Goal: Information Seeking & Learning: Learn about a topic

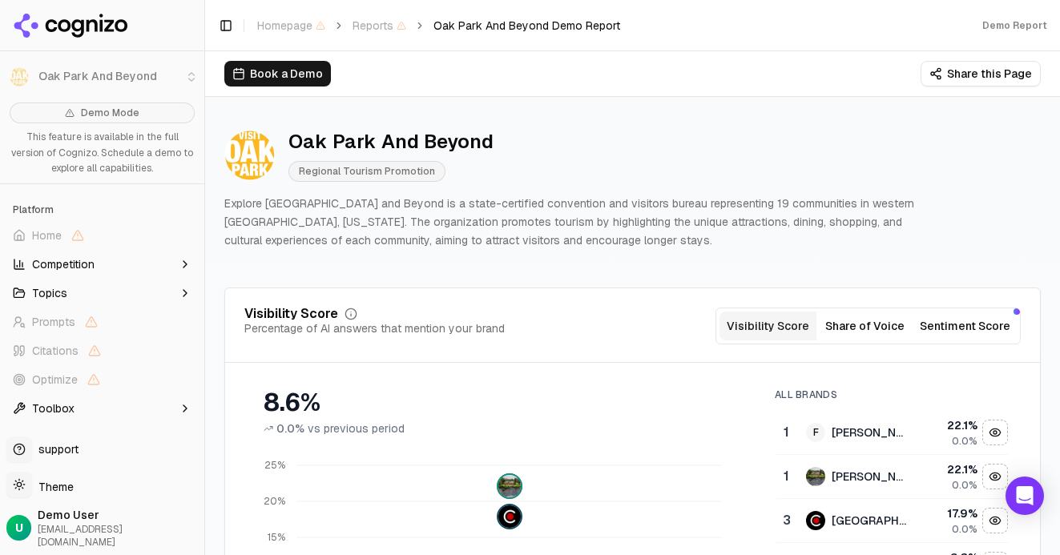
scroll to position [287, 0]
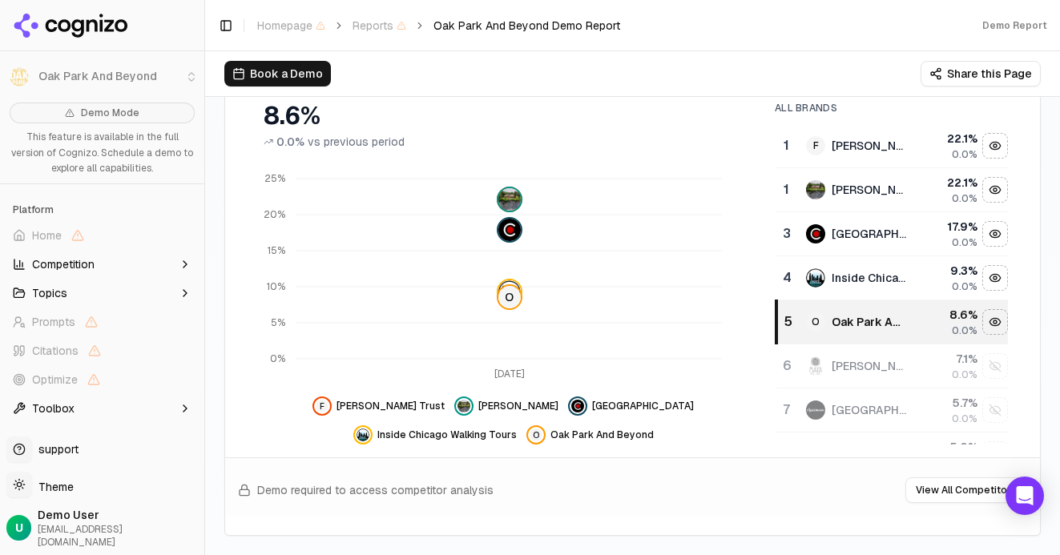
click at [567, 483] on div "Demo required to access competitor analysis View All Competitors" at bounding box center [632, 486] width 815 height 58
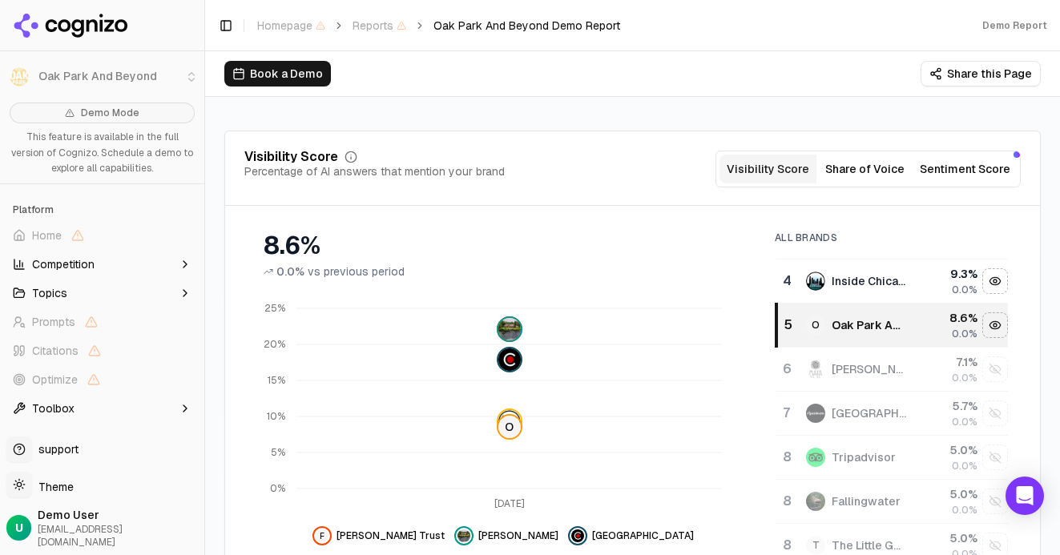
scroll to position [0, 0]
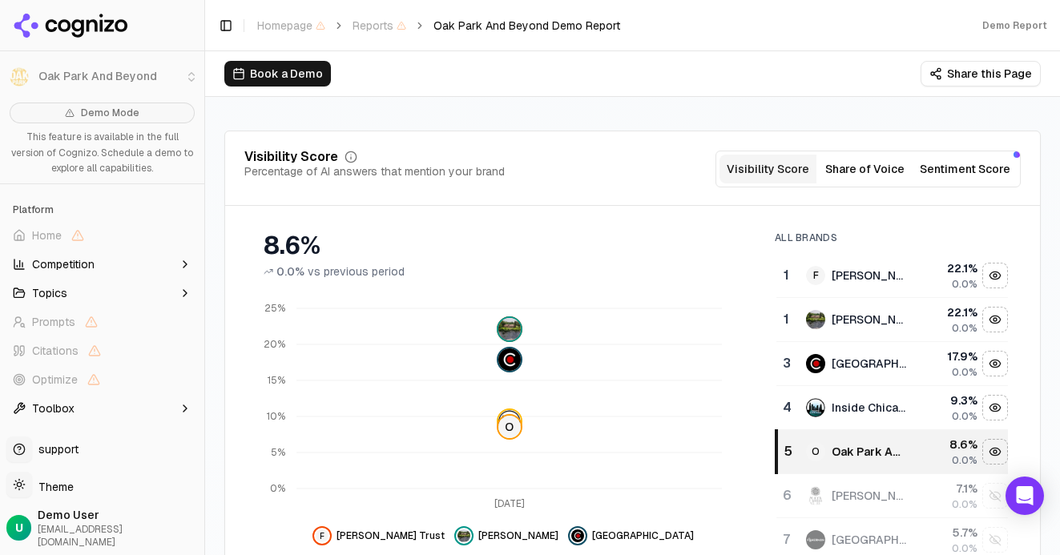
click at [864, 174] on button "Share of Voice" at bounding box center [864, 169] width 97 height 29
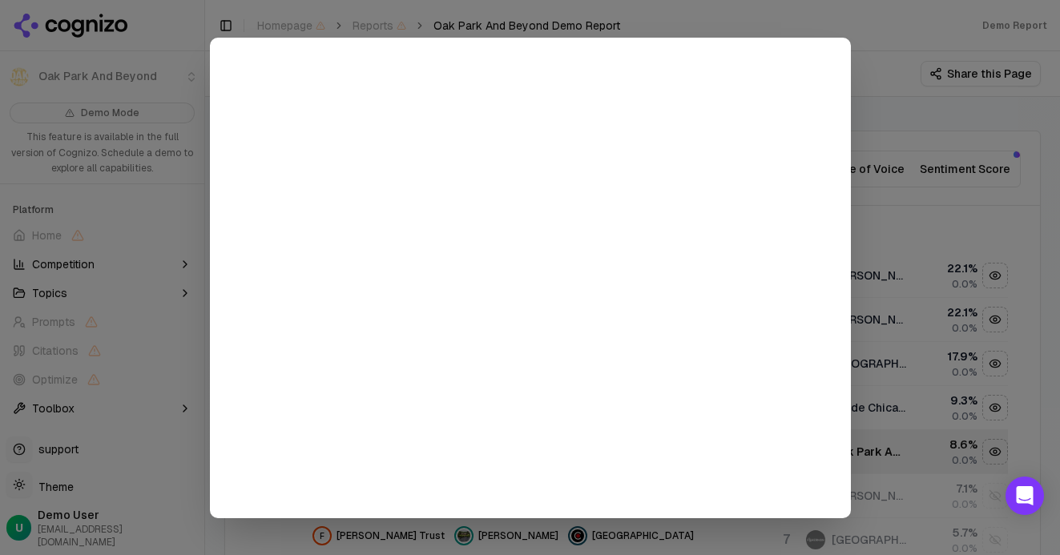
click at [913, 130] on div at bounding box center [530, 277] width 1060 height 555
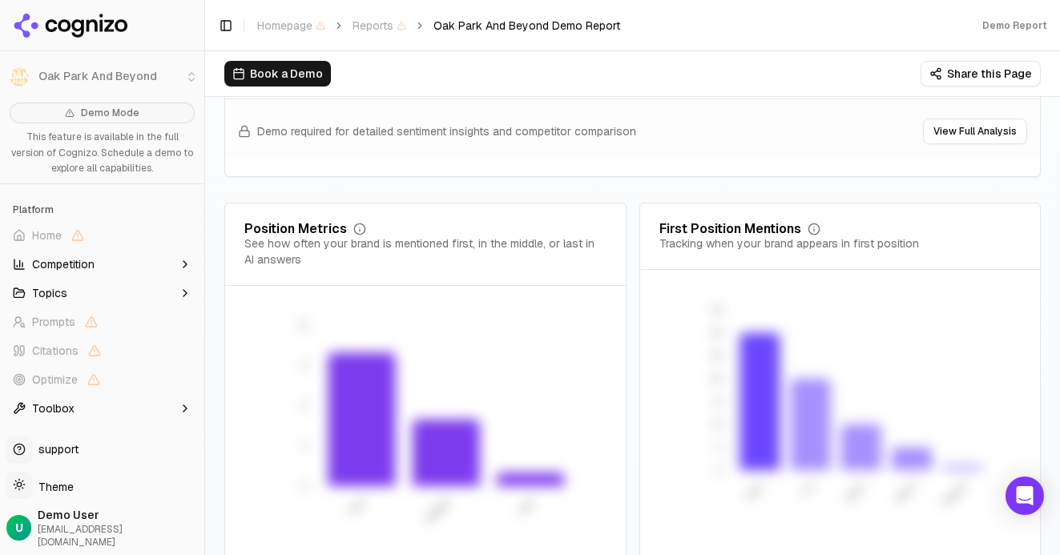
scroll to position [3305, 0]
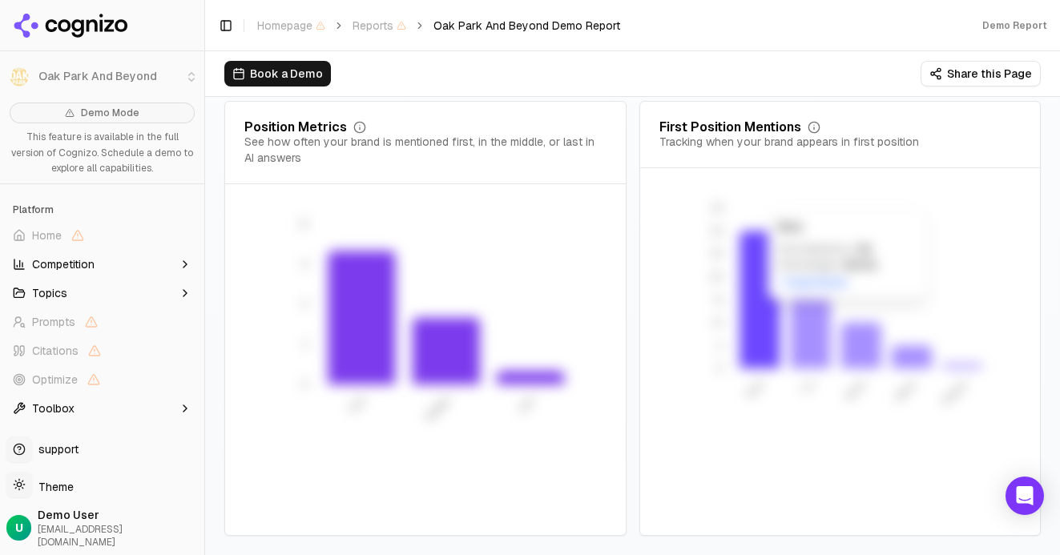
click at [765, 293] on icon at bounding box center [760, 300] width 40 height 137
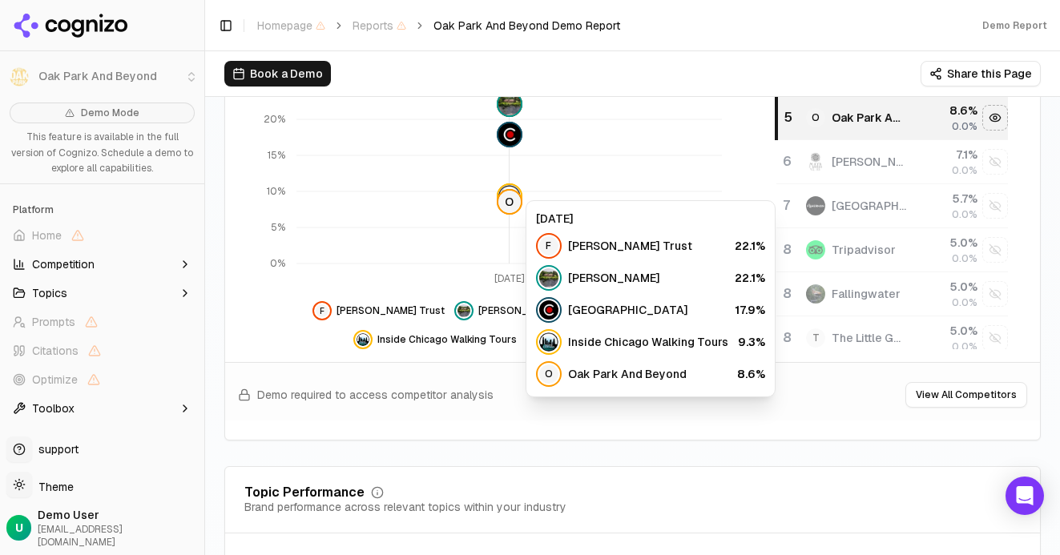
scroll to position [0, 0]
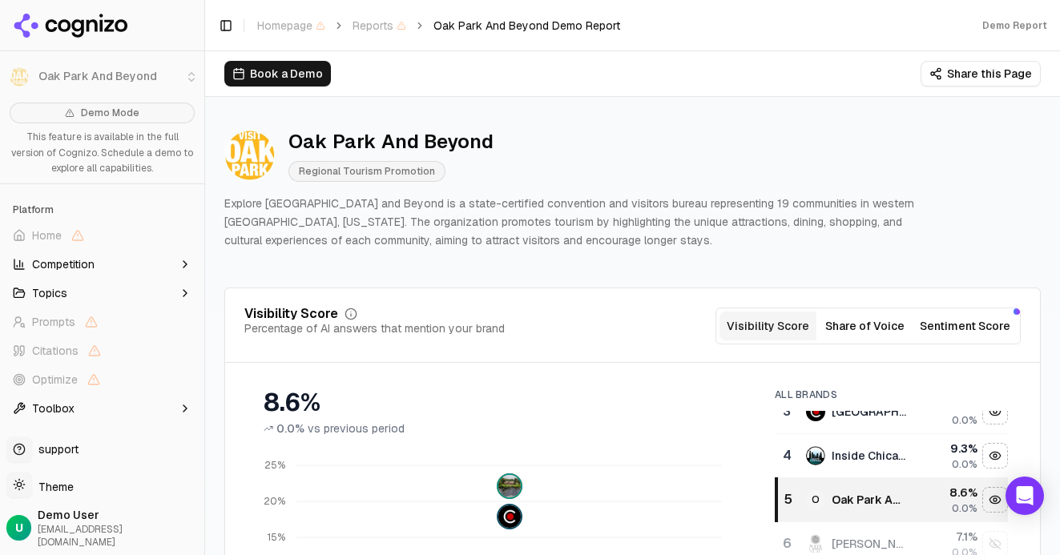
click at [97, 409] on button "Toolbox" at bounding box center [101, 409] width 191 height 26
click at [56, 494] on html "Oak Park And Beyond Demo Mode This feature is available in the full version of …" at bounding box center [530, 277] width 1060 height 555
click at [60, 421] on div "Light" at bounding box center [57, 414] width 95 height 26
click at [62, 500] on html "Oak Park And Beyond Demo Mode This feature is available in the full version of …" at bounding box center [530, 277] width 1060 height 555
click at [59, 446] on div "Dark" at bounding box center [57, 439] width 95 height 26
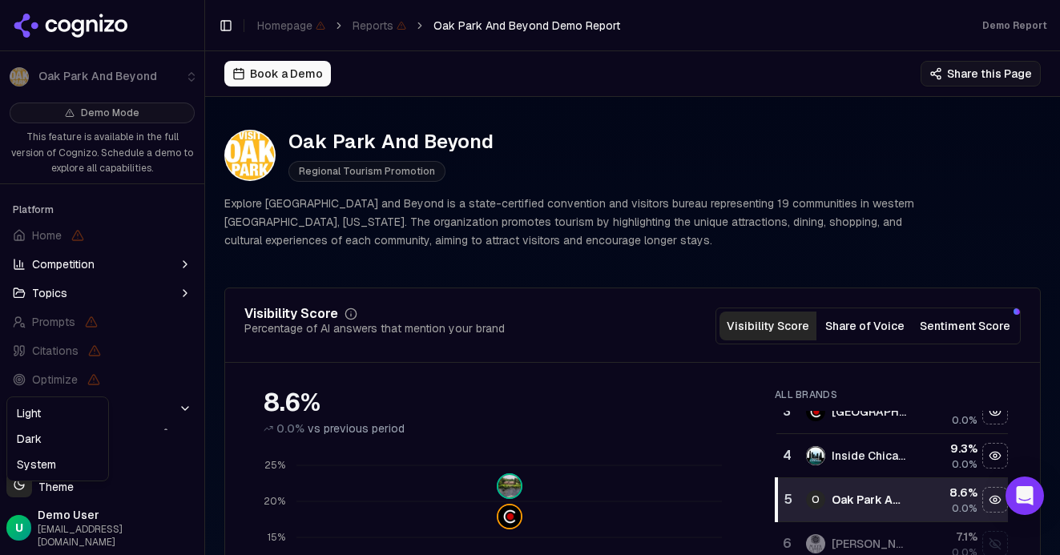
click at [66, 497] on html "Oak Park And Beyond Demo Mode This feature is available in the full version of …" at bounding box center [530, 277] width 1060 height 555
click at [68, 463] on div "System" at bounding box center [57, 465] width 95 height 26
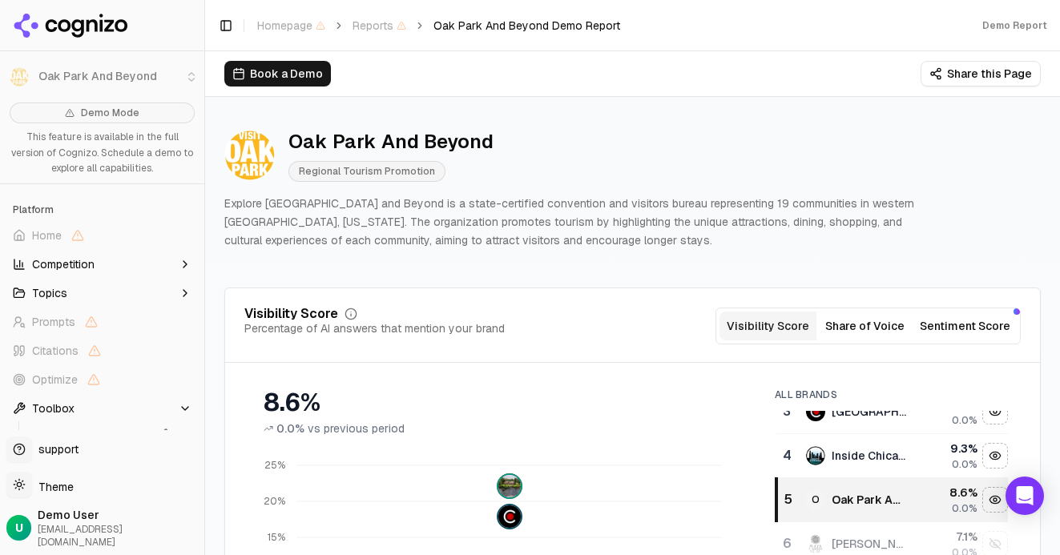
click at [70, 491] on html "Oak Park And Beyond Demo Mode This feature is available in the full version of …" at bounding box center [530, 277] width 1060 height 555
click at [63, 420] on div "Light" at bounding box center [57, 414] width 95 height 26
click at [124, 260] on button "Competition" at bounding box center [101, 265] width 191 height 26
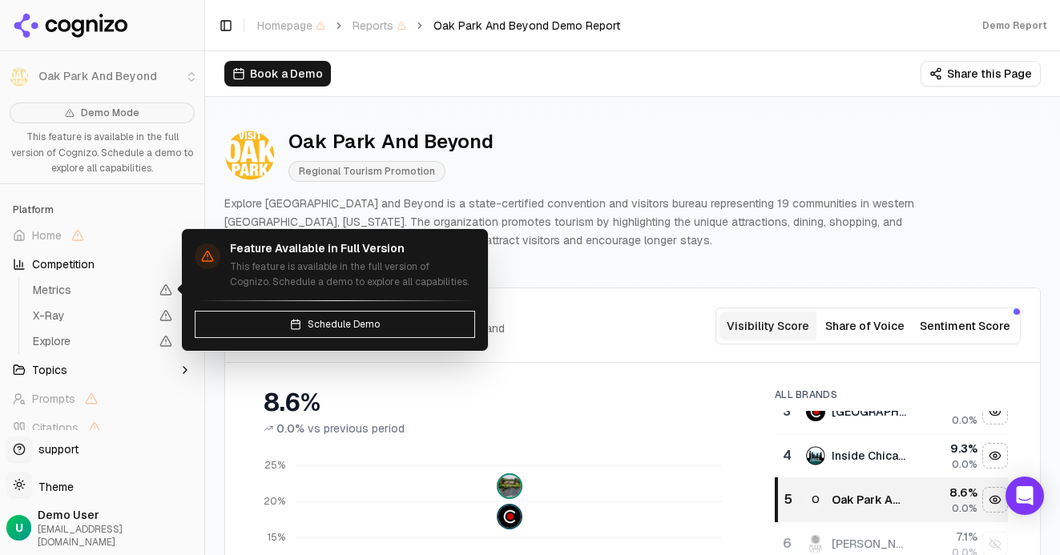
click at [115, 295] on span "Metrics" at bounding box center [91, 290] width 117 height 16
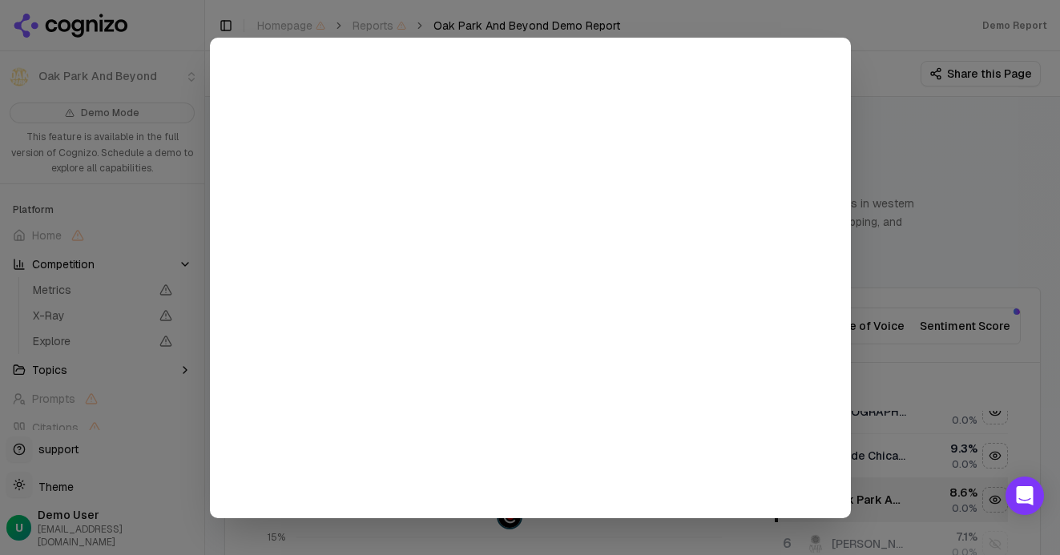
click at [905, 140] on div at bounding box center [530, 277] width 1060 height 555
